Goal: Navigation & Orientation: Understand site structure

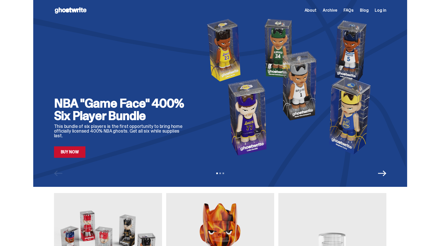
click at [317, 12] on span "About" at bounding box center [311, 10] width 12 height 4
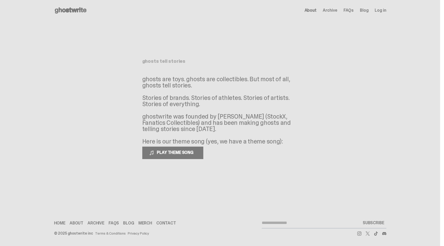
click at [338, 9] on span "Archive" at bounding box center [330, 10] width 15 height 4
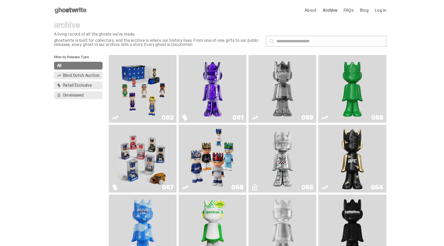
click at [353, 12] on span "FAQs" at bounding box center [349, 10] width 10 height 4
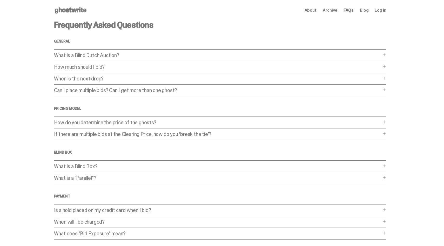
click at [369, 11] on link "Blog" at bounding box center [364, 10] width 9 height 4
click at [311, 12] on span "About" at bounding box center [311, 10] width 12 height 4
